Goal: Complete application form

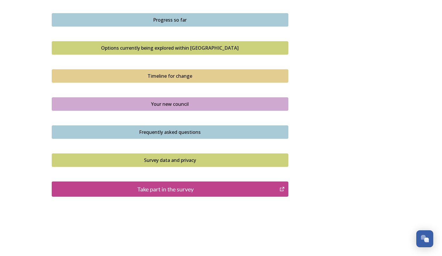
scroll to position [368, 0]
click at [180, 185] on div "Take part in the survey" at bounding box center [166, 188] width 222 height 9
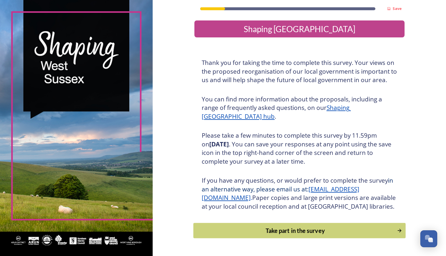
scroll to position [25, 0]
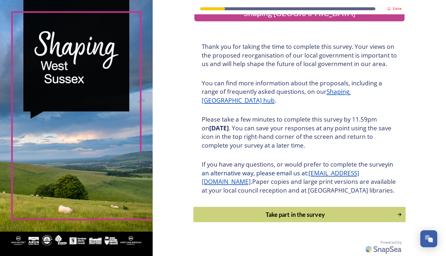
click at [256, 217] on div "Take part in the survey" at bounding box center [294, 214] width 197 height 9
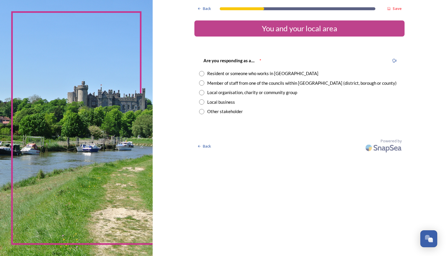
click at [202, 73] on input "radio" at bounding box center [201, 73] width 5 height 5
radio input "true"
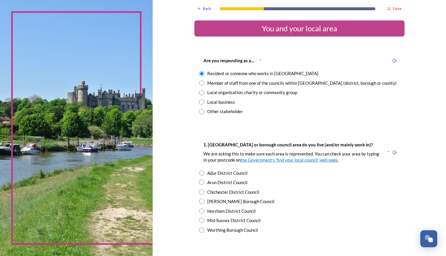
click at [200, 83] on input "radio" at bounding box center [201, 82] width 5 height 5
radio input "true"
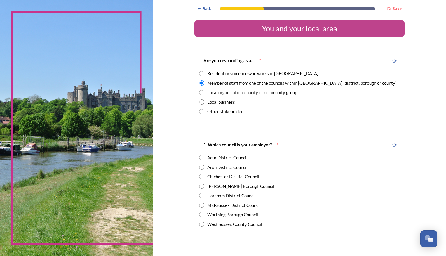
drag, startPoint x: 198, startPoint y: 68, endPoint x: 200, endPoint y: 73, distance: 5.6
click at [200, 73] on div "Are you responding as a.... * Resident or someone who works in [GEOGRAPHIC_DATA…" at bounding box center [299, 85] width 210 height 69
click at [200, 73] on input "radio" at bounding box center [201, 73] width 5 height 5
radio input "true"
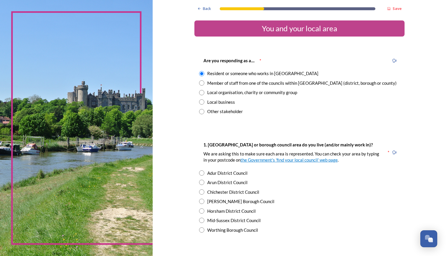
click at [260, 59] on span "*" at bounding box center [261, 60] width 2 height 5
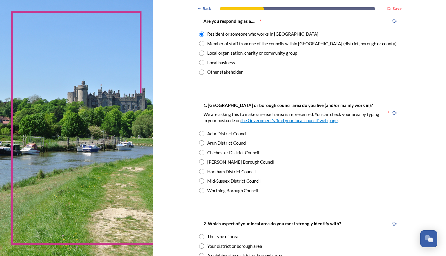
scroll to position [48, 0]
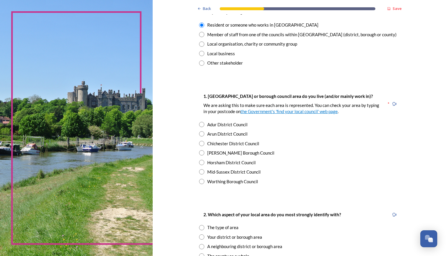
click at [203, 161] on div "Horsham District Council" at bounding box center [299, 162] width 201 height 7
radio input "true"
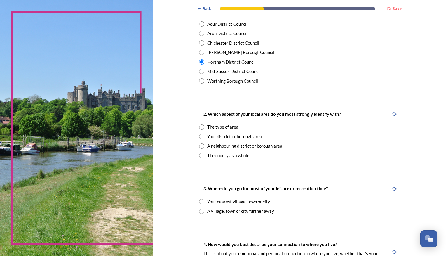
scroll to position [151, 0]
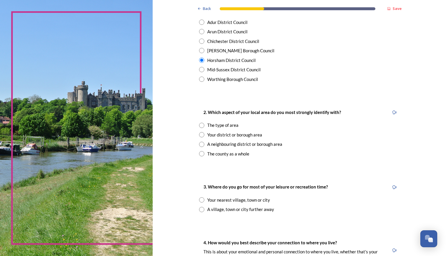
click at [207, 151] on div "The county as a whole" at bounding box center [228, 153] width 42 height 7
radio input "true"
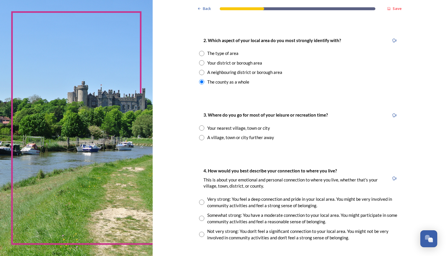
scroll to position [223, 0]
click at [205, 126] on div "Your nearest village, town or city" at bounding box center [299, 127] width 201 height 7
radio input "true"
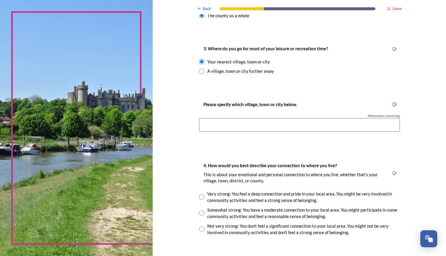
scroll to position [290, 0]
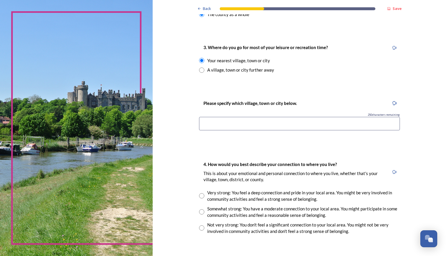
click at [215, 125] on input at bounding box center [299, 123] width 201 height 13
click at [223, 123] on input "Chichester or [GEOGRAPHIC_DATA]" at bounding box center [299, 123] width 201 height 13
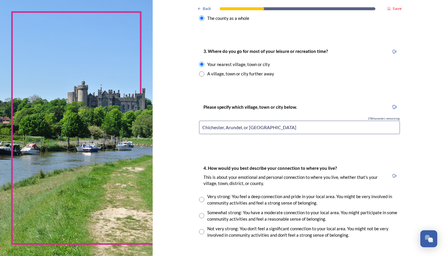
scroll to position [317, 0]
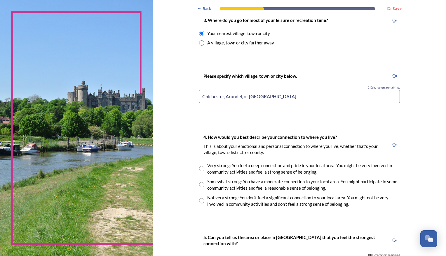
type input "Chichester, Arundel, or [GEOGRAPHIC_DATA]"
click at [213, 187] on div "Somewhat strong: You have a moderate connection to your local area. You might p…" at bounding box center [303, 184] width 193 height 13
radio input "true"
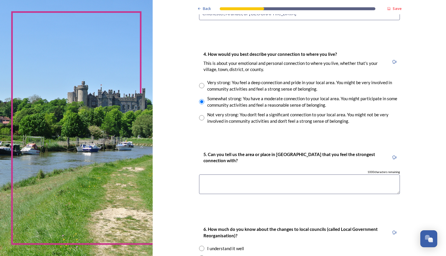
scroll to position [400, 0]
click at [257, 181] on textarea at bounding box center [299, 184] width 201 height 20
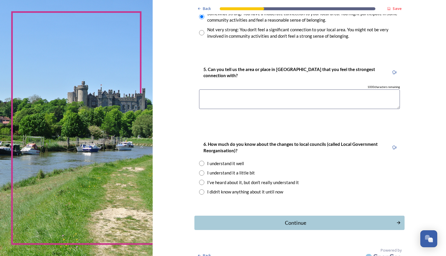
scroll to position [485, 0]
click at [207, 181] on div "I've heard about it, but don't really understand it" at bounding box center [253, 182] width 92 height 7
radio input "true"
click at [247, 219] on div "Continue" at bounding box center [295, 222] width 198 height 8
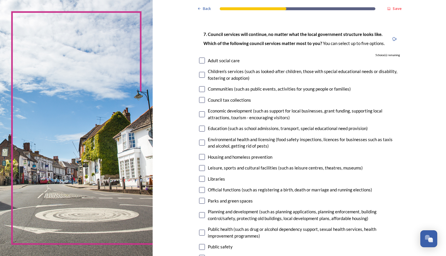
scroll to position [27, 0]
click at [201, 127] on input "checkbox" at bounding box center [202, 128] width 6 height 6
checkbox input "true"
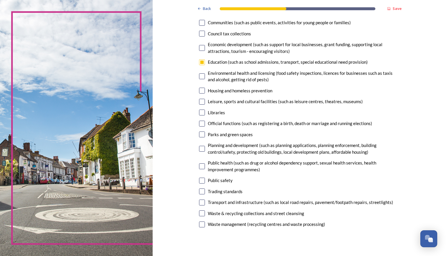
scroll to position [97, 0]
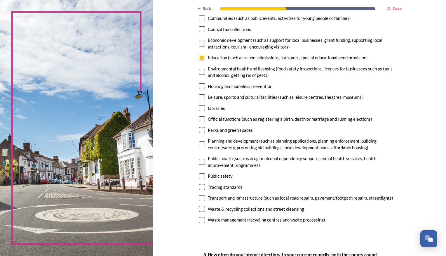
click at [199, 210] on input "checkbox" at bounding box center [202, 209] width 6 height 6
checkbox input "true"
click at [199, 198] on input "checkbox" at bounding box center [202, 198] width 6 height 6
checkbox input "true"
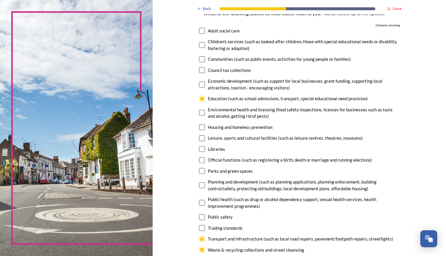
scroll to position [68, 0]
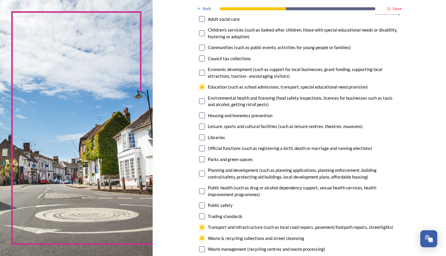
click at [201, 138] on input "checkbox" at bounding box center [202, 137] width 6 height 6
checkbox input "true"
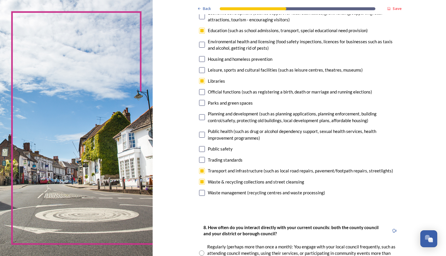
scroll to position [126, 0]
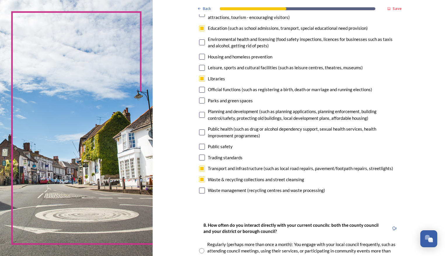
click at [201, 100] on input "checkbox" at bounding box center [202, 101] width 6 height 6
checkbox input "true"
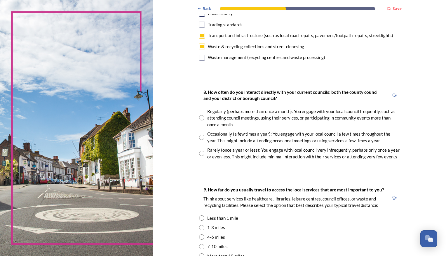
scroll to position [260, 0]
click at [217, 136] on div "Occasionally (a few times a year): You engage with your local council a few tim…" at bounding box center [303, 136] width 193 height 13
radio input "true"
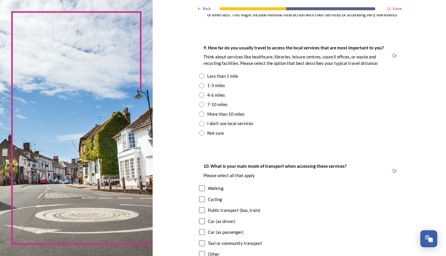
scroll to position [402, 0]
click at [208, 76] on div "Less than 1 mile" at bounding box center [222, 75] width 31 height 7
radio input "true"
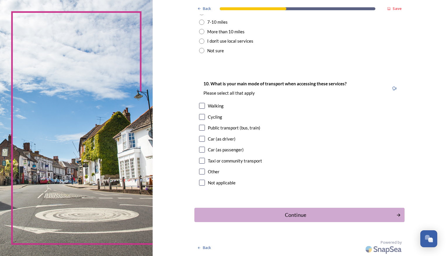
click at [202, 110] on div "10. What is your main mode of transport when accessing these services? Please s…" at bounding box center [299, 133] width 210 height 119
click at [201, 110] on div "10. What is your main mode of transport when accessing these services? Please s…" at bounding box center [299, 133] width 210 height 119
click at [199, 104] on input "checkbox" at bounding box center [202, 106] width 6 height 6
checkbox input "true"
click at [277, 218] on div "Continue" at bounding box center [295, 215] width 198 height 8
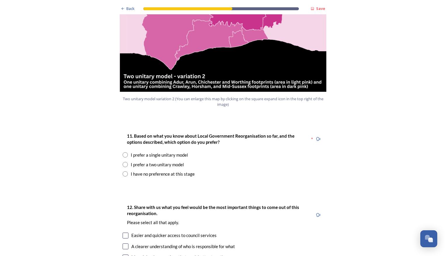
scroll to position [685, 0]
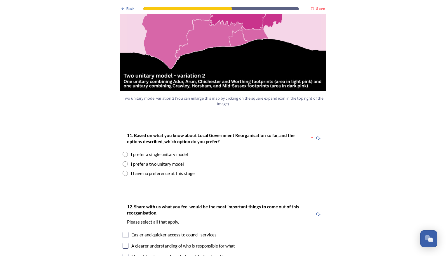
click at [136, 151] on div "I prefer a single unitary model" at bounding box center [159, 154] width 57 height 7
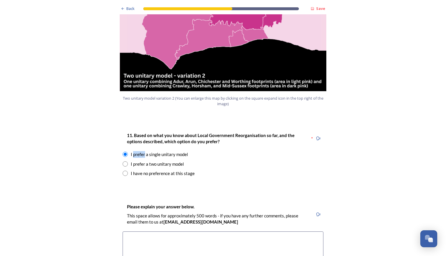
click at [136, 151] on div "I prefer a single unitary model" at bounding box center [159, 154] width 57 height 7
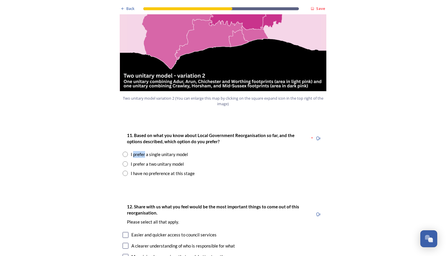
click at [136, 151] on div "I prefer a single unitary model" at bounding box center [159, 154] width 57 height 7
radio input "true"
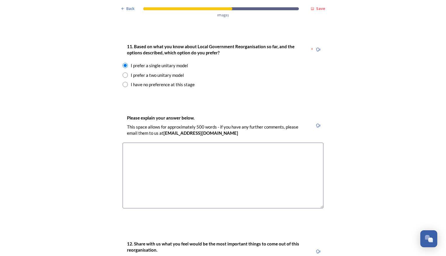
scroll to position [774, 0]
click at [197, 157] on textarea at bounding box center [223, 176] width 201 height 66
type textarea "I"
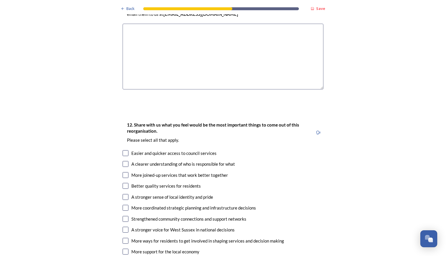
scroll to position [894, 0]
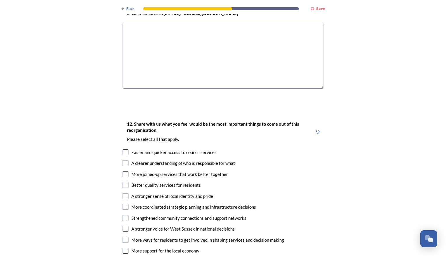
click at [209, 83] on div "Back Save Prioritising future services As explained on our Shaping [GEOGRAPHIC_…" at bounding box center [223, 80] width 210 height 1949
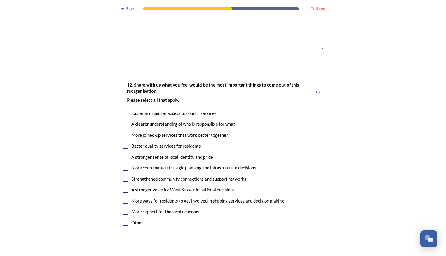
scroll to position [935, 0]
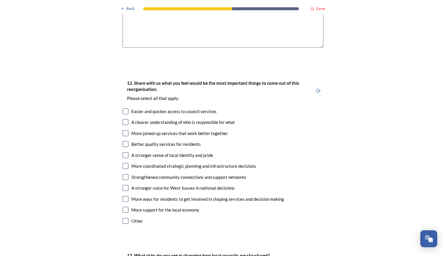
click at [126, 119] on input "checkbox" at bounding box center [126, 122] width 6 height 6
checkbox input "true"
click at [123, 141] on input "checkbox" at bounding box center [126, 144] width 6 height 6
click at [123, 109] on div "12. Share with us what you feel would be the most important things to come out …" at bounding box center [223, 153] width 210 height 158
click at [124, 141] on input "checkbox" at bounding box center [126, 144] width 6 height 6
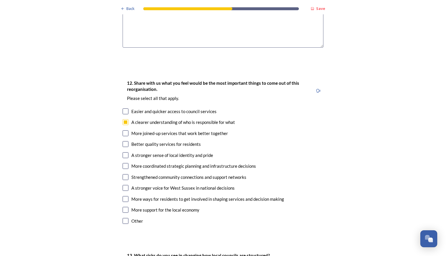
click at [124, 141] on input "checkbox" at bounding box center [126, 144] width 6 height 6
checkbox input "true"
click at [123, 163] on input "checkbox" at bounding box center [126, 166] width 6 height 6
checkbox input "true"
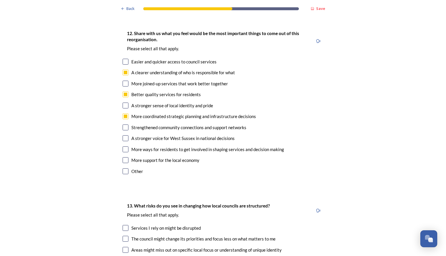
scroll to position [984, 0]
click at [124, 58] on input "checkbox" at bounding box center [126, 61] width 6 height 6
checkbox input "true"
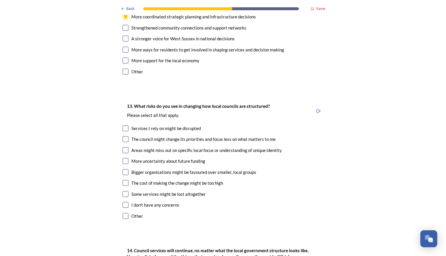
scroll to position [1084, 0]
click at [123, 147] on input "checkbox" at bounding box center [126, 150] width 6 height 6
checkbox input "true"
